Goal: Transaction & Acquisition: Purchase product/service

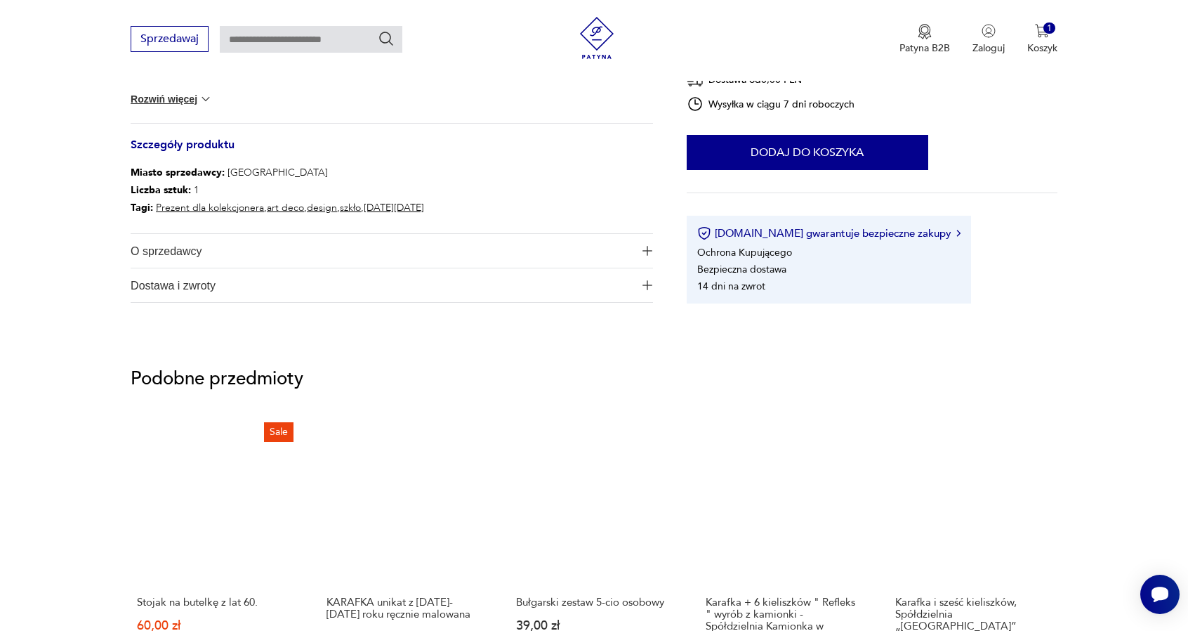
scroll to position [679, 0]
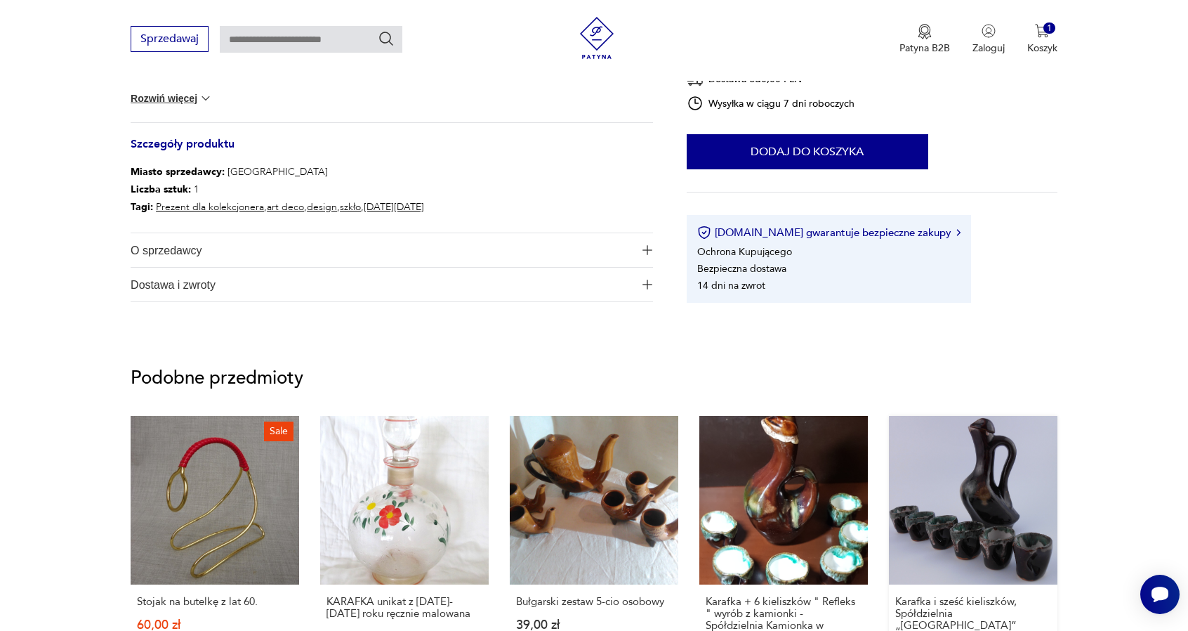
click at [1030, 497] on link "Karafka i sześć kieliszków, Spółdzielnia „Kamionka” [PERSON_NAME], [GEOGRAPHIC_…" at bounding box center [973, 561] width 169 height 290
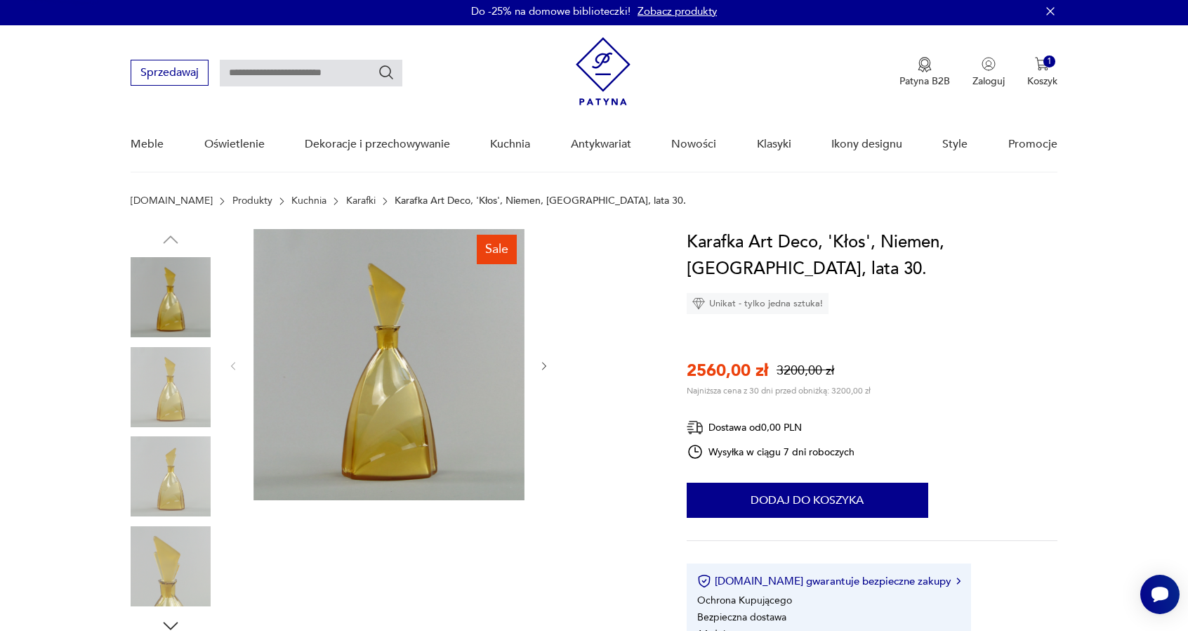
scroll to position [0, 0]
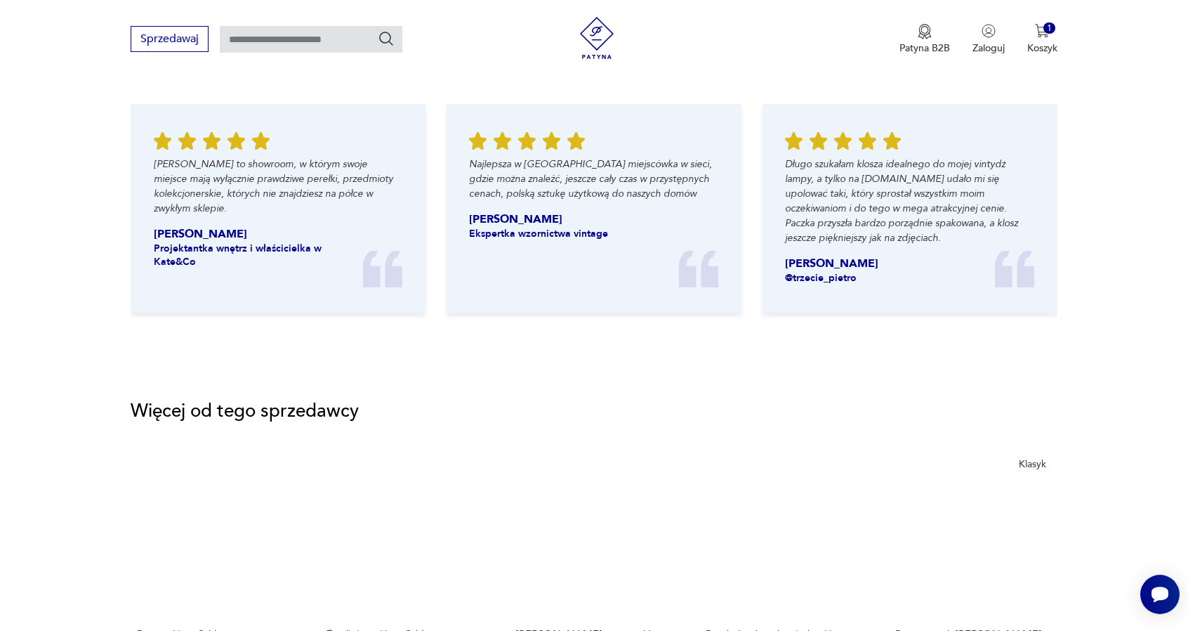
scroll to position [1545, 0]
